Goal: Transaction & Acquisition: Purchase product/service

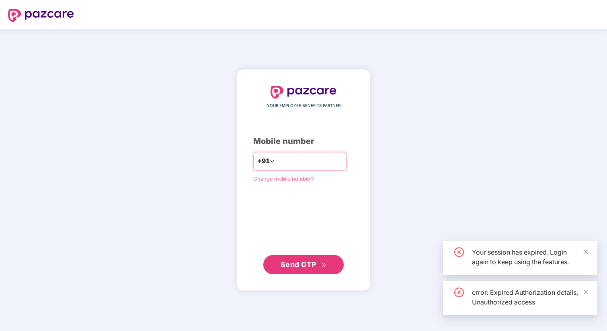
click at [306, 160] on input "number" at bounding box center [309, 161] width 66 height 13
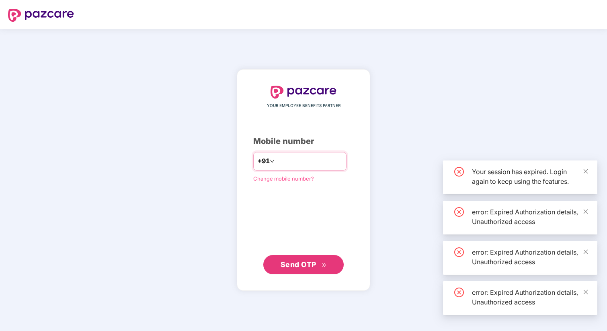
type input "****"
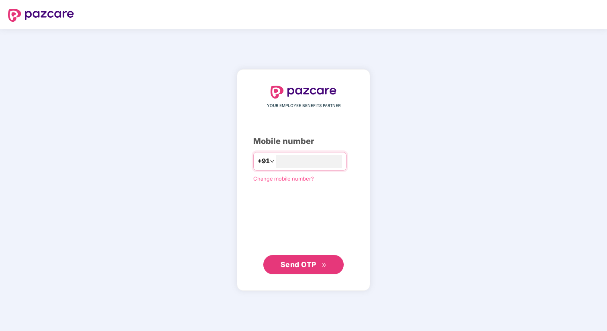
type input "**********"
click at [326, 261] on span "Send OTP" at bounding box center [304, 264] width 46 height 11
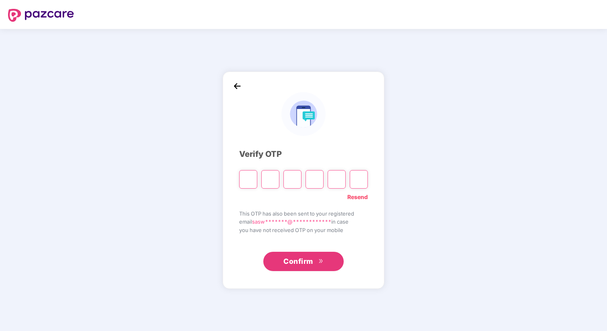
type input "*"
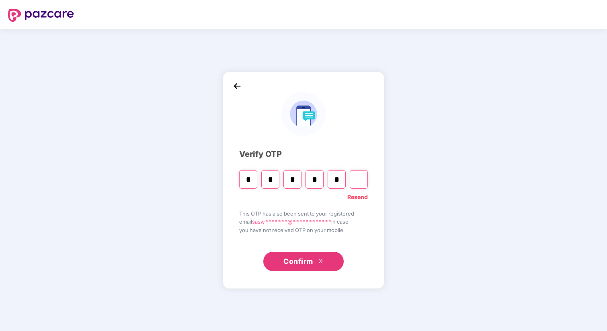
type input "*"
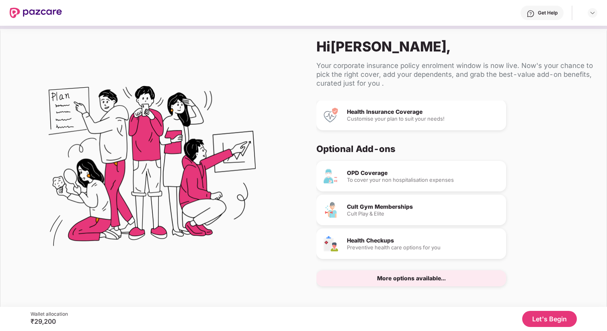
scroll to position [5, 0]
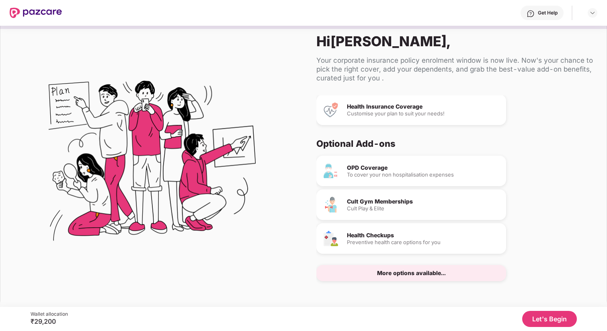
click at [384, 204] on div "Cult Gym Memberships Cult Play & Elite" at bounding box center [423, 205] width 153 height 12
click at [382, 202] on div "Cult Gym Memberships" at bounding box center [423, 202] width 153 height 6
click at [41, 321] on div "₹29,200" at bounding box center [49, 321] width 37 height 8
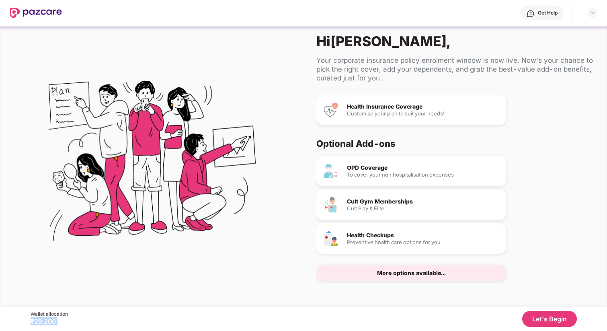
click at [550, 319] on button "Let's Begin" at bounding box center [549, 319] width 55 height 16
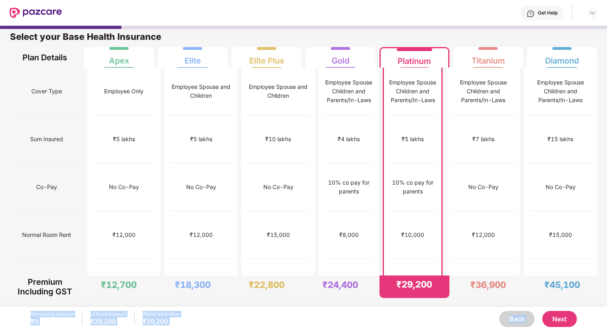
scroll to position [4, 0]
click at [413, 325] on div "Back Next" at bounding box center [378, 319] width 397 height 16
click at [563, 321] on button "Next" at bounding box center [560, 319] width 35 height 16
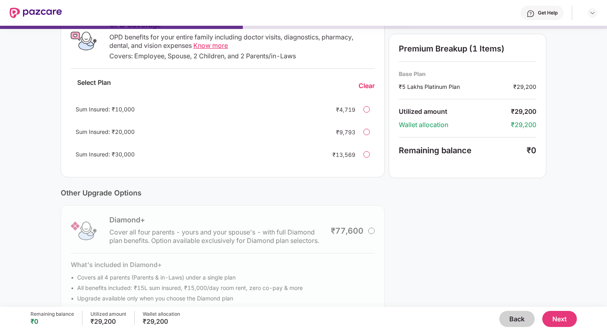
scroll to position [162, 0]
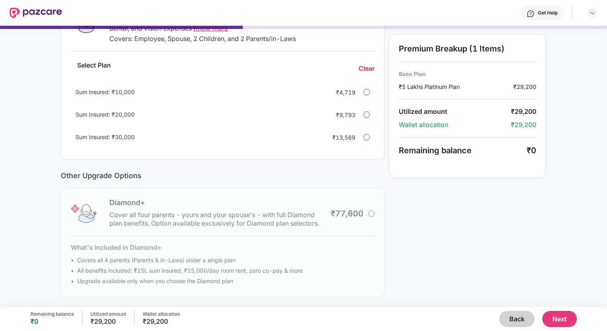
click at [560, 320] on button "Next" at bounding box center [560, 319] width 35 height 16
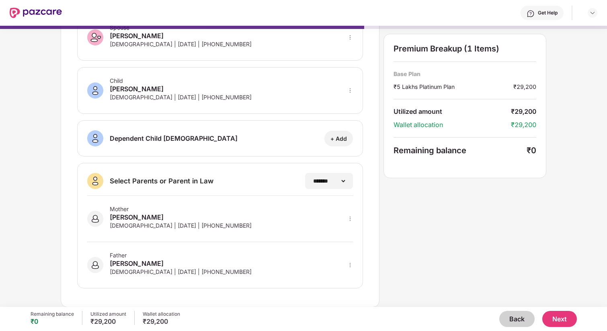
scroll to position [0, 0]
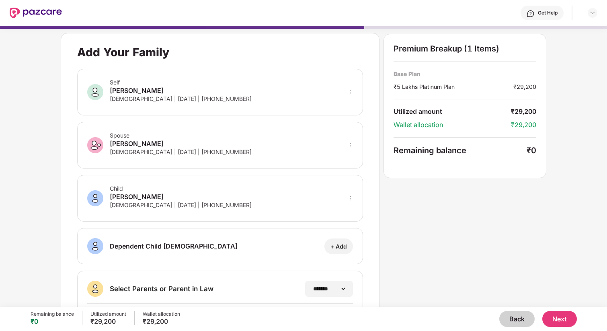
click at [558, 319] on button "Next" at bounding box center [560, 319] width 35 height 16
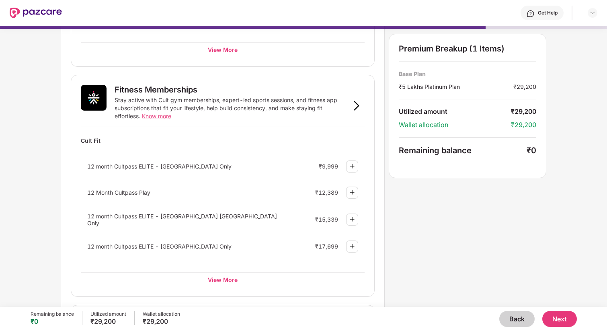
scroll to position [259, 0]
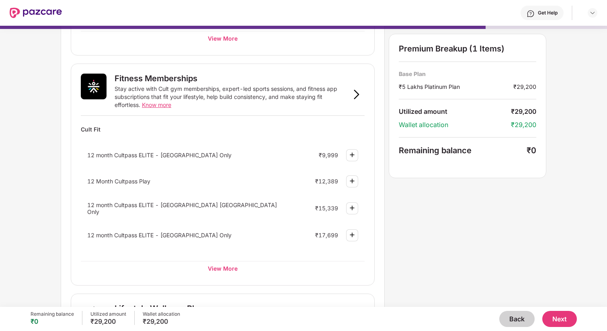
click at [564, 317] on button "Next" at bounding box center [560, 319] width 35 height 16
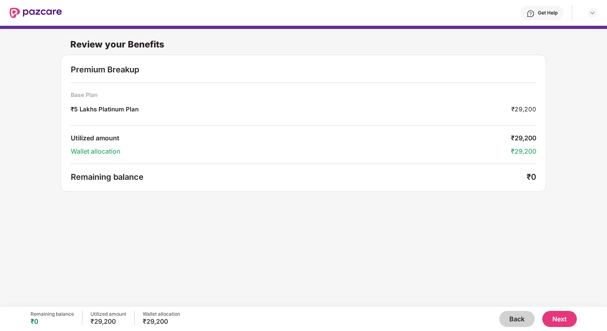
click at [564, 317] on button "Next" at bounding box center [560, 319] width 35 height 16
